Goal: Information Seeking & Learning: Learn about a topic

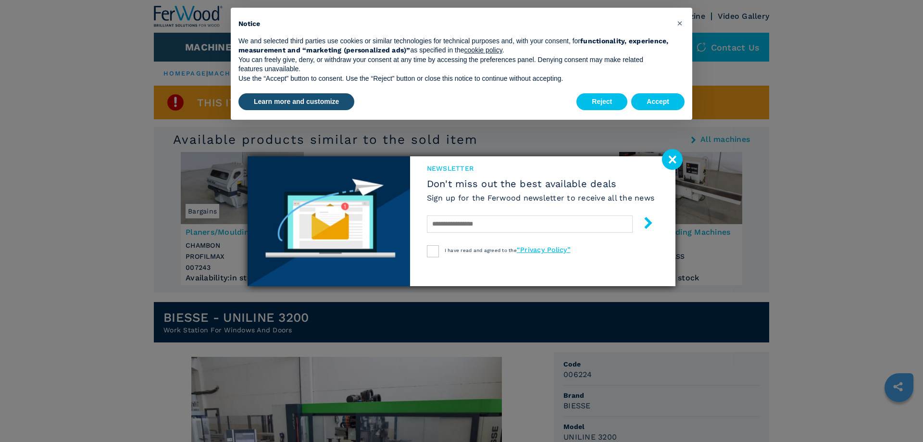
click at [678, 161] on image at bounding box center [672, 159] width 21 height 21
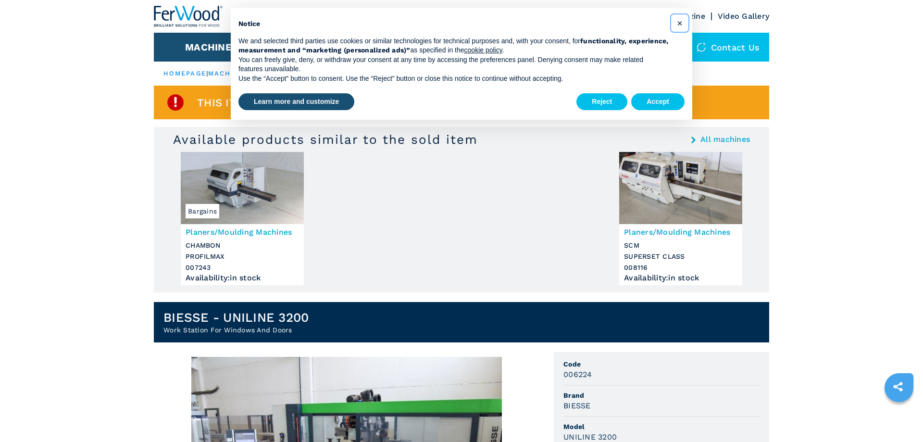
click at [679, 25] on span "×" at bounding box center [680, 23] width 6 height 12
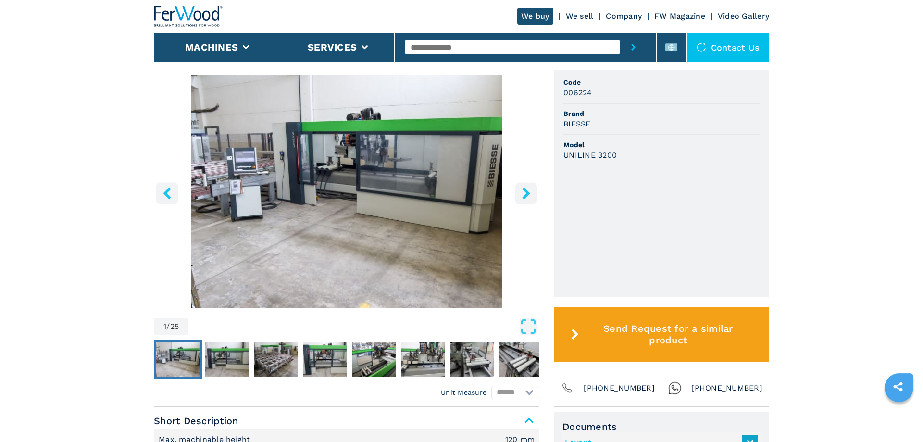
scroll to position [294, 0]
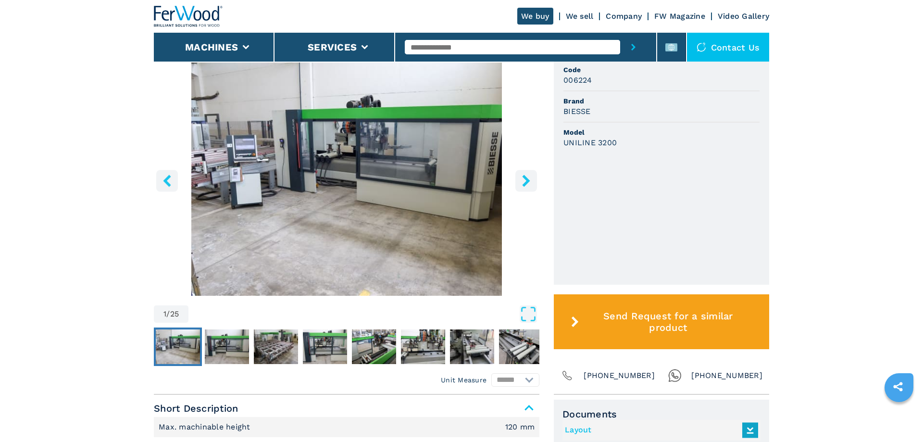
click at [375, 180] on img "Go to Slide 1" at bounding box center [346, 178] width 385 height 233
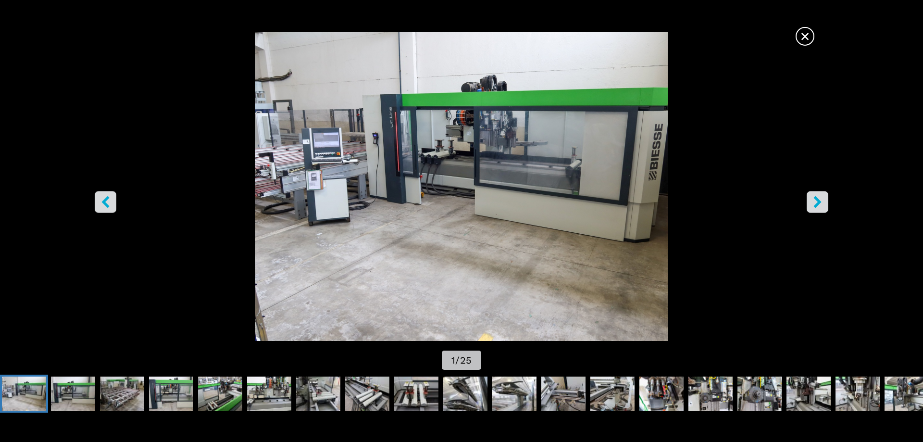
click at [820, 203] on icon "right-button" at bounding box center [817, 202] width 12 height 12
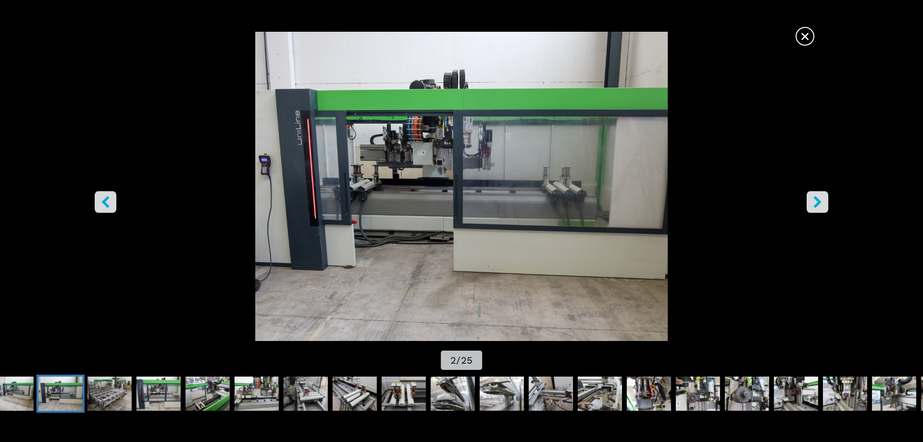
click at [825, 209] on button "right-button" at bounding box center [817, 202] width 22 height 22
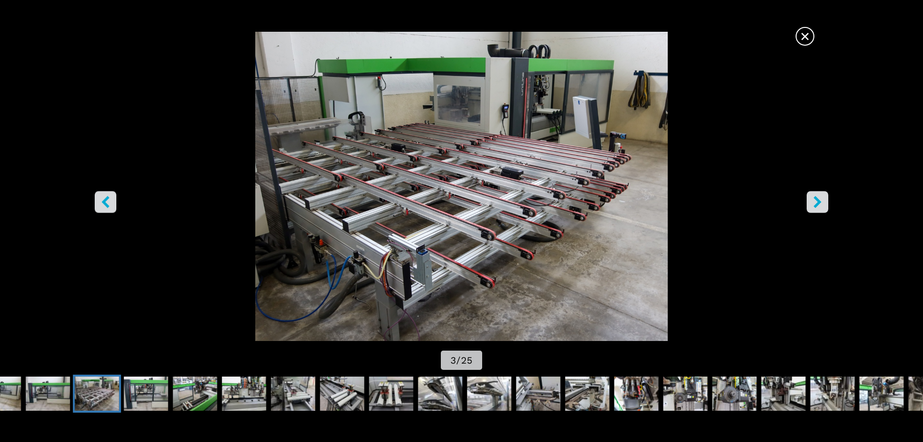
click at [825, 209] on button "right-button" at bounding box center [817, 202] width 22 height 22
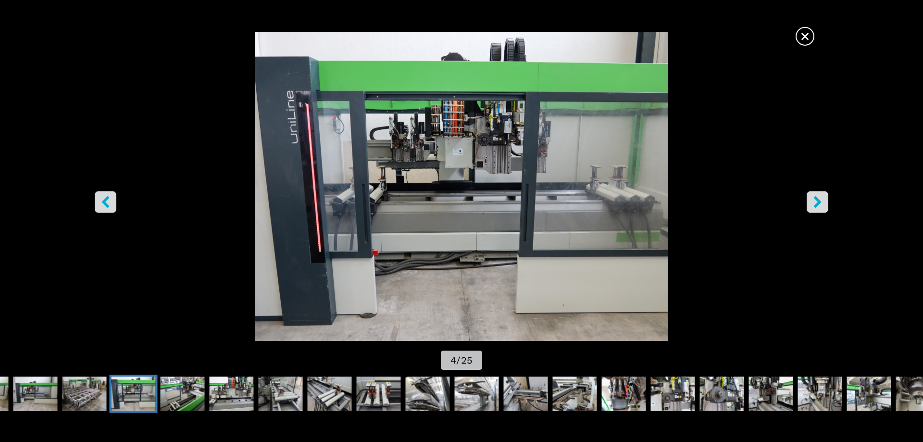
click at [825, 209] on button "right-button" at bounding box center [817, 202] width 22 height 22
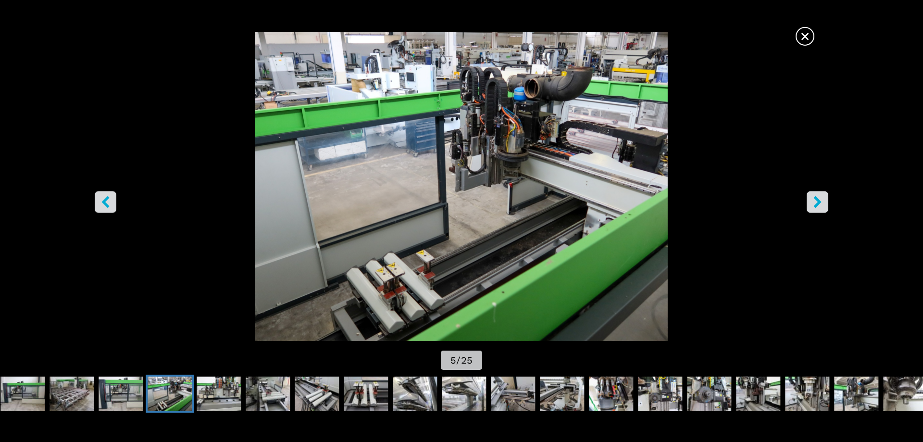
click at [804, 202] on img "Go to Slide 5" at bounding box center [461, 186] width 830 height 309
click at [811, 203] on button "right-button" at bounding box center [817, 202] width 22 height 22
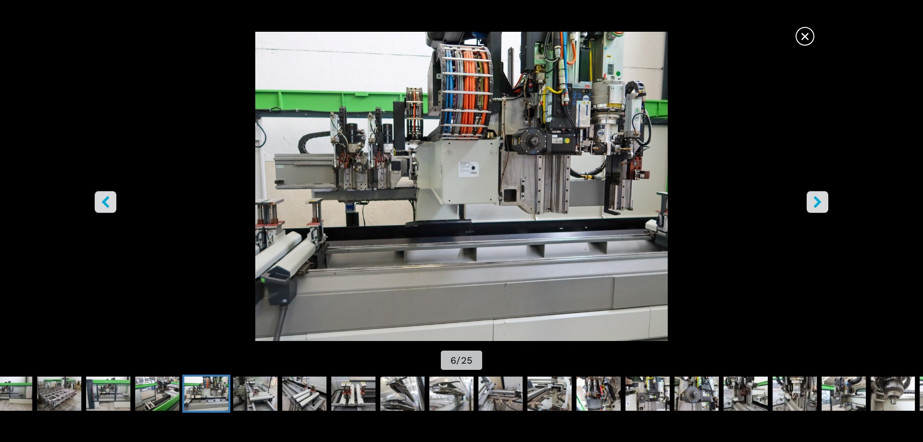
click at [811, 203] on button "right-button" at bounding box center [817, 202] width 22 height 22
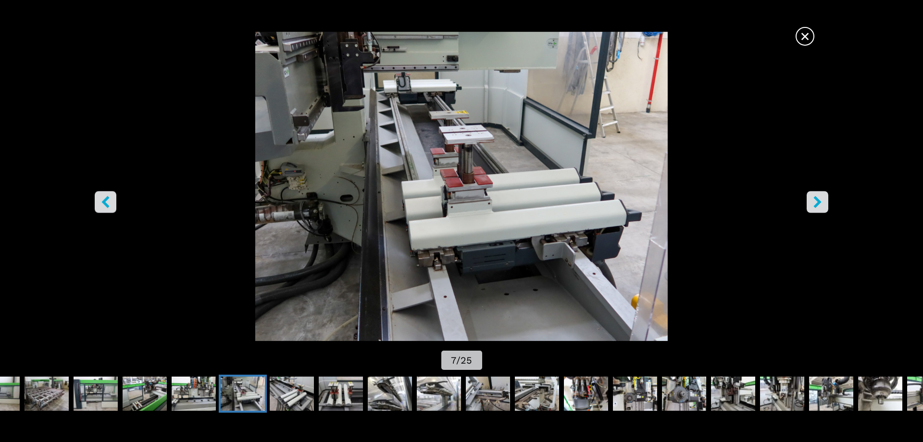
click at [811, 203] on button "right-button" at bounding box center [817, 202] width 22 height 22
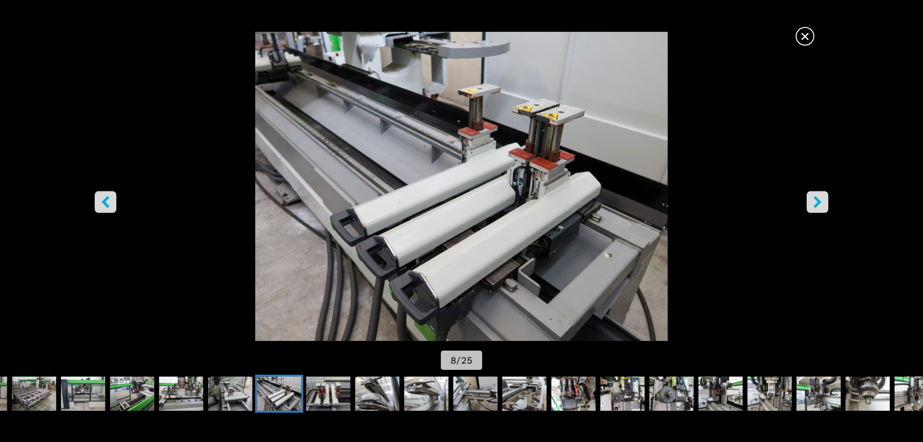
click at [811, 203] on button "right-button" at bounding box center [817, 202] width 22 height 22
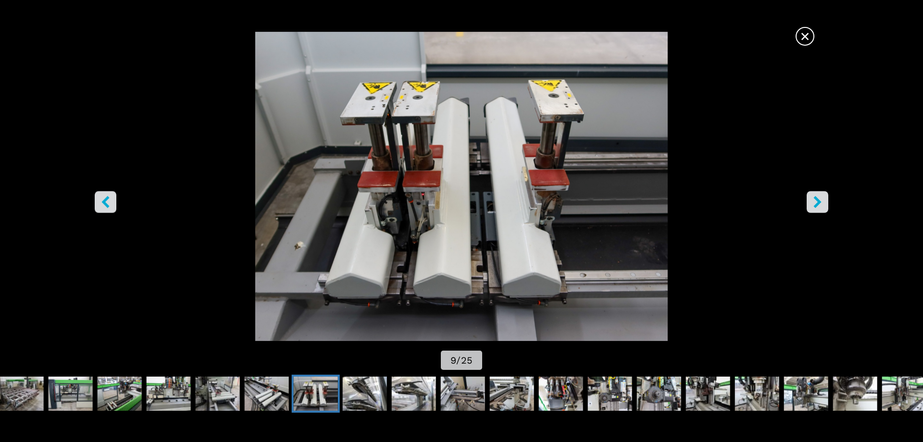
click at [811, 203] on button "right-button" at bounding box center [817, 202] width 22 height 22
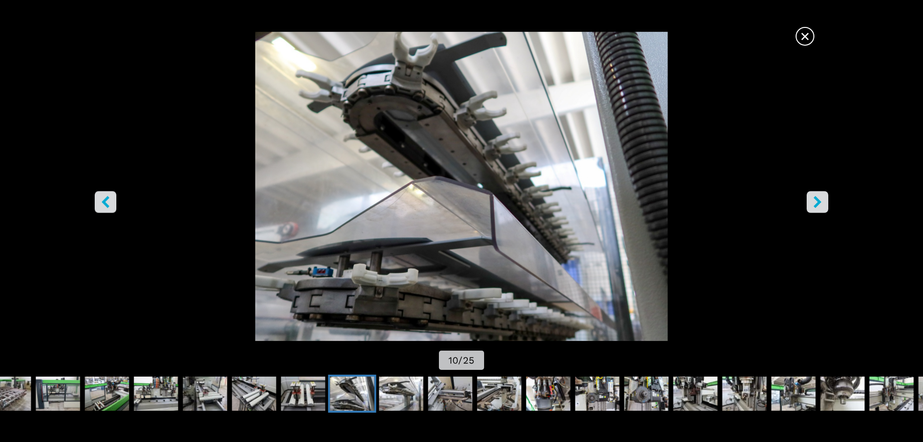
click at [812, 203] on icon "right-button" at bounding box center [817, 202] width 12 height 12
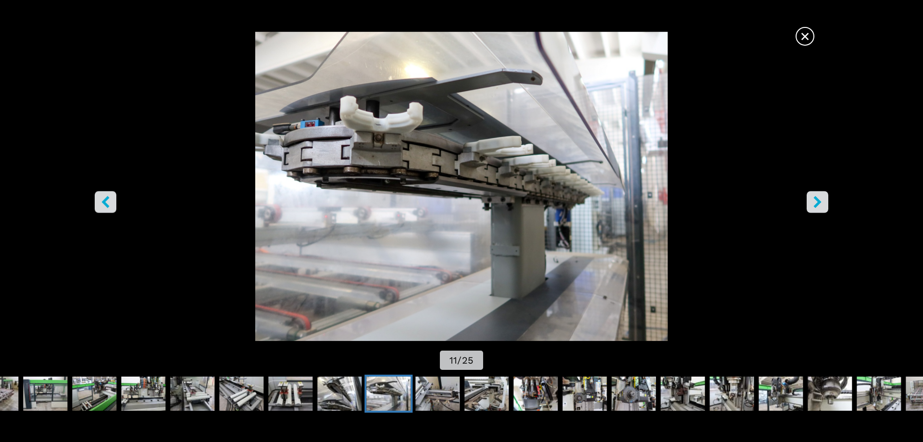
click at [812, 203] on icon "right-button" at bounding box center [817, 202] width 12 height 12
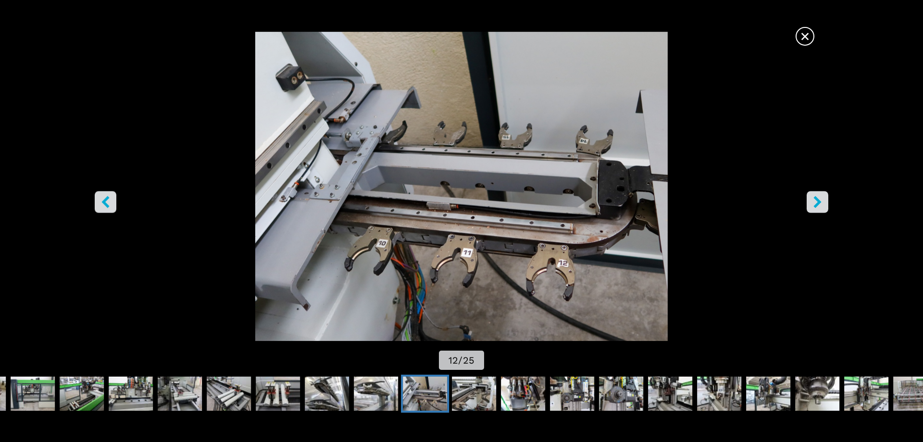
click at [812, 203] on icon "right-button" at bounding box center [817, 202] width 12 height 12
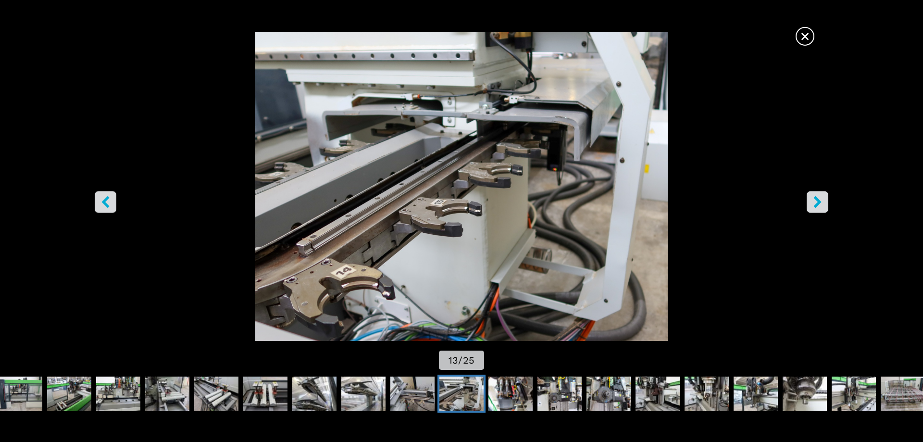
click at [812, 203] on icon "right-button" at bounding box center [817, 202] width 12 height 12
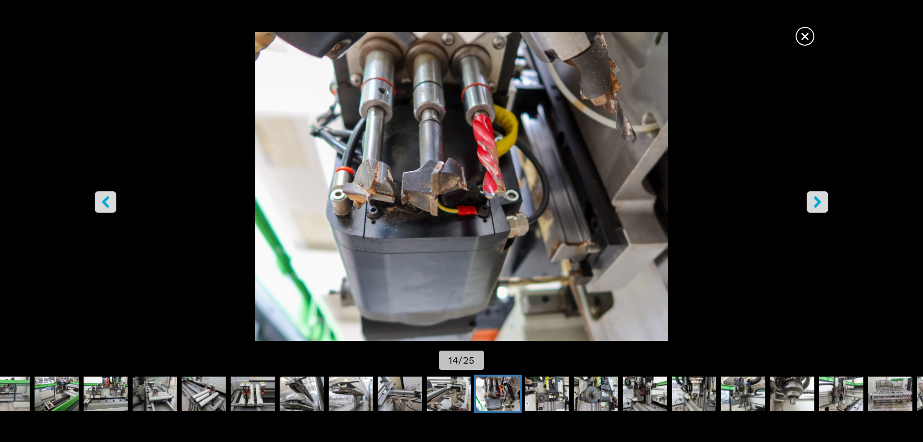
click at [812, 203] on icon "right-button" at bounding box center [817, 202] width 12 height 12
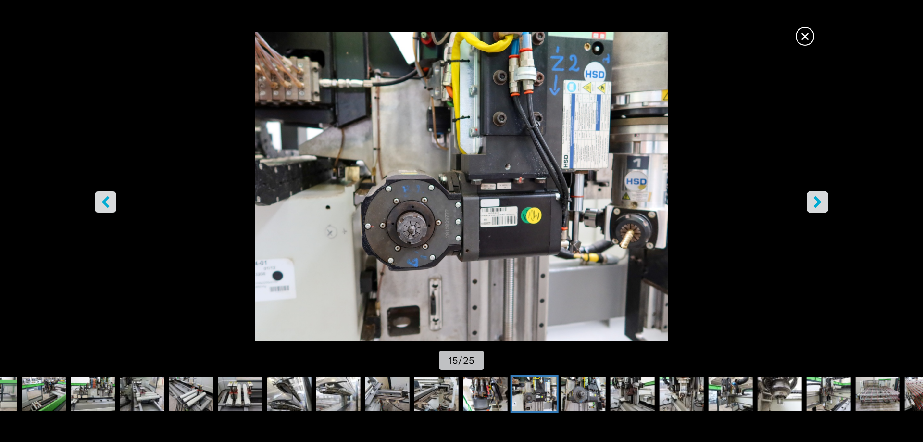
click at [812, 203] on icon "right-button" at bounding box center [817, 202] width 12 height 12
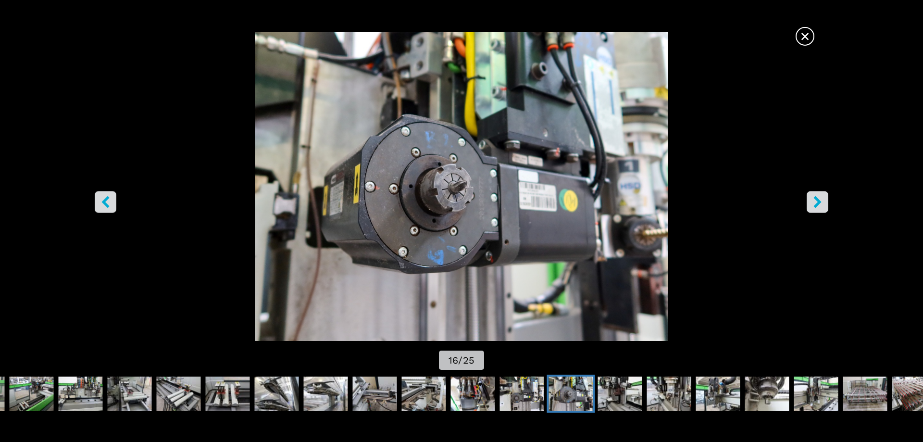
click at [812, 203] on icon "right-button" at bounding box center [817, 202] width 12 height 12
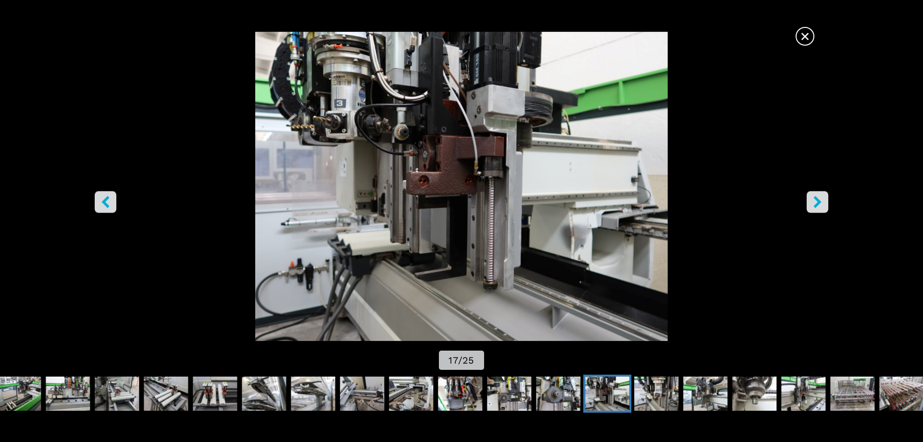
click at [108, 195] on button "left-button" at bounding box center [106, 202] width 22 height 22
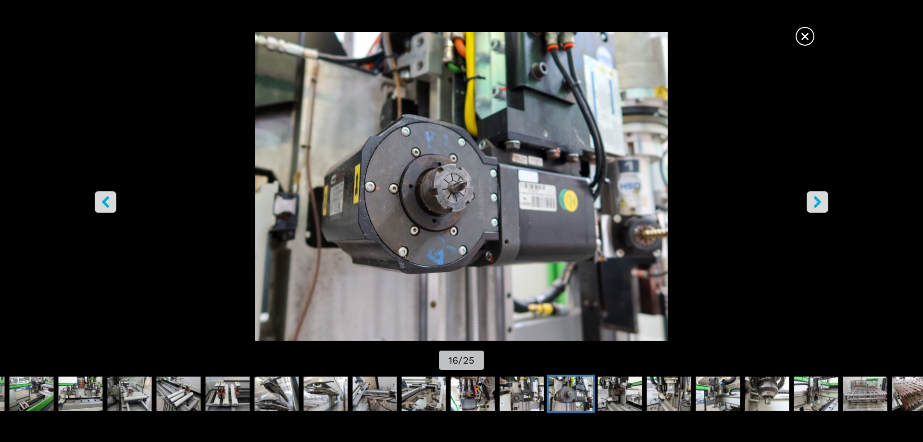
click at [802, 196] on img "Go to Slide 16" at bounding box center [461, 186] width 830 height 309
click at [813, 207] on icon "right-button" at bounding box center [817, 202] width 12 height 12
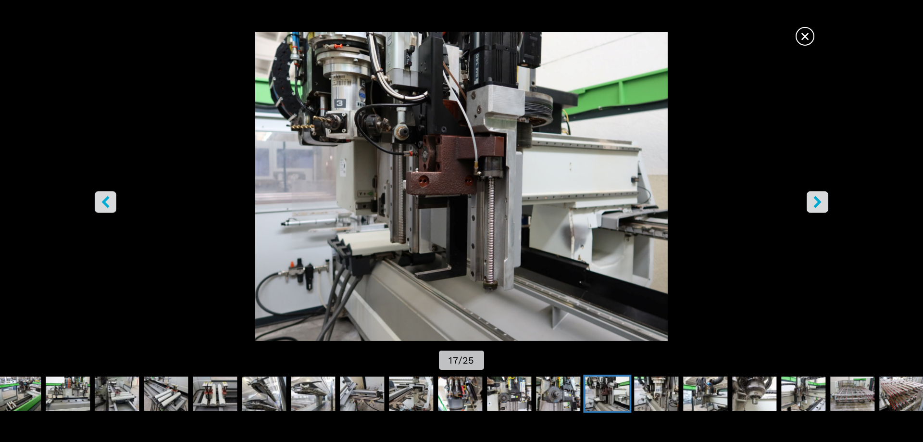
click at [813, 207] on icon "right-button" at bounding box center [817, 202] width 12 height 12
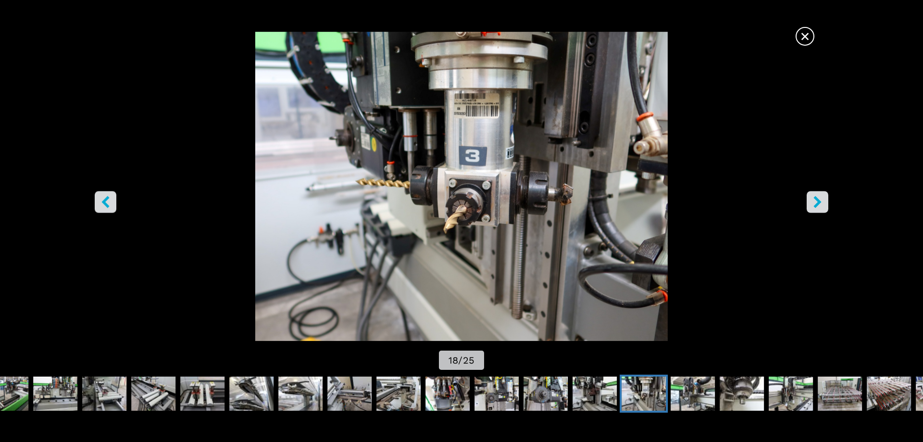
click at [813, 207] on icon "right-button" at bounding box center [817, 202] width 12 height 12
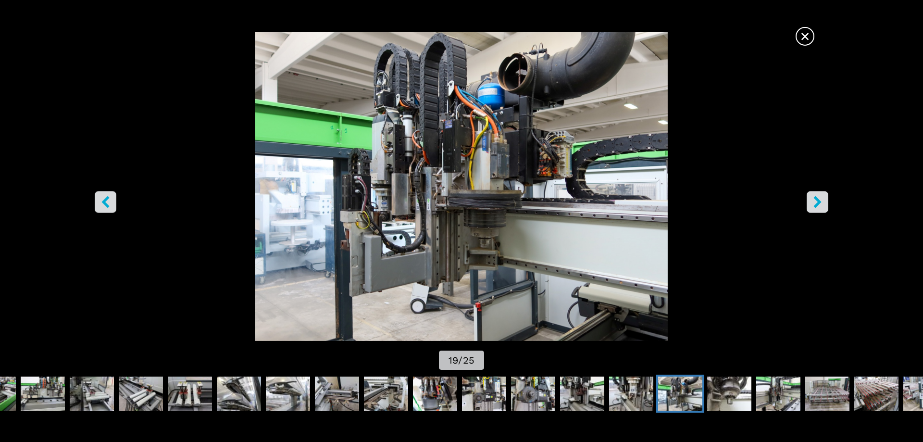
click at [101, 199] on icon "left-button" at bounding box center [105, 202] width 12 height 12
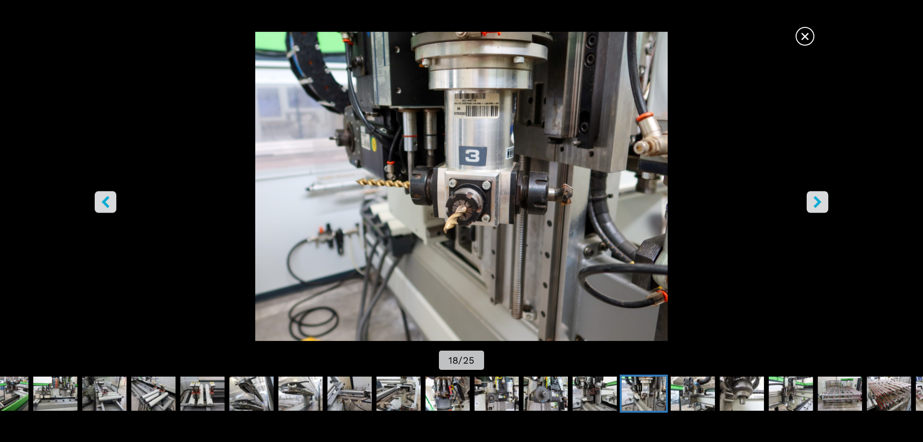
click at [821, 204] on icon "right-button" at bounding box center [817, 202] width 12 height 12
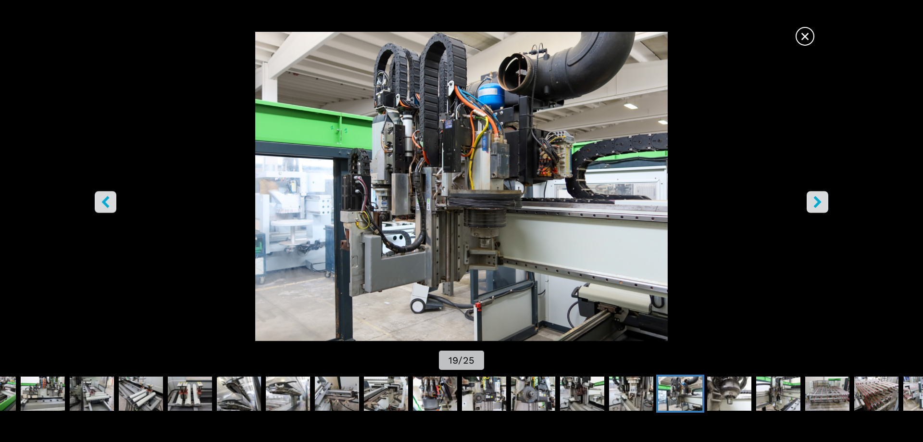
click at [821, 204] on icon "right-button" at bounding box center [817, 202] width 12 height 12
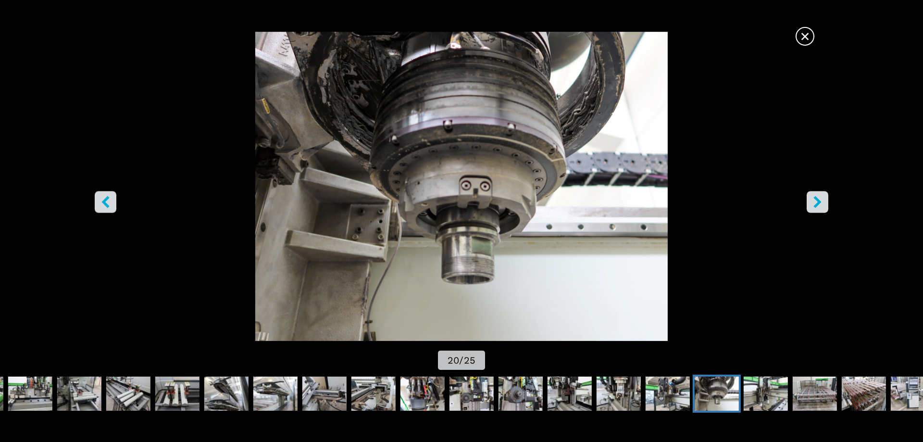
click at [821, 204] on icon "right-button" at bounding box center [817, 202] width 12 height 12
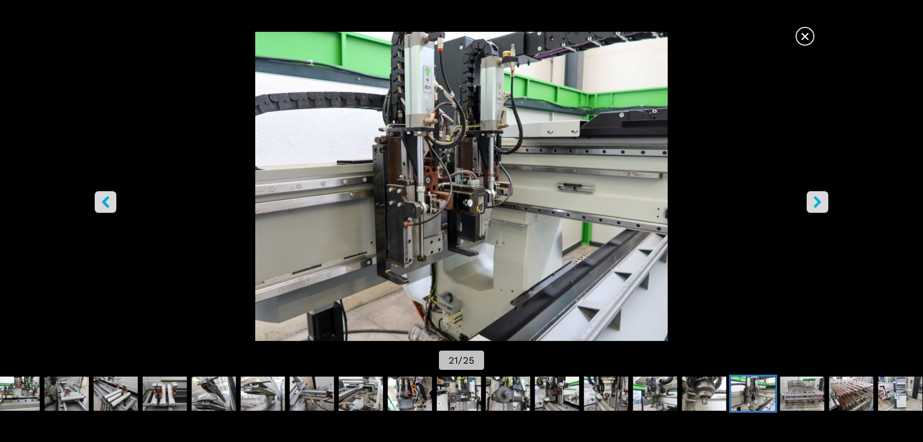
click at [821, 204] on icon "right-button" at bounding box center [817, 202] width 12 height 12
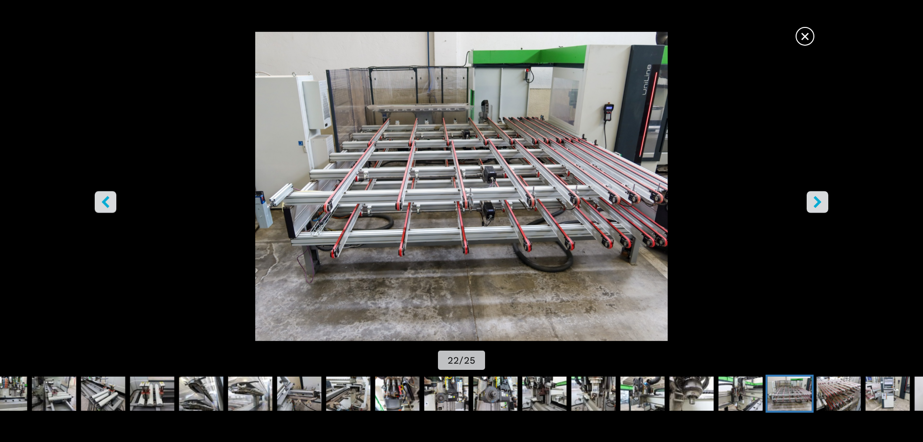
click at [821, 204] on icon "right-button" at bounding box center [817, 202] width 12 height 12
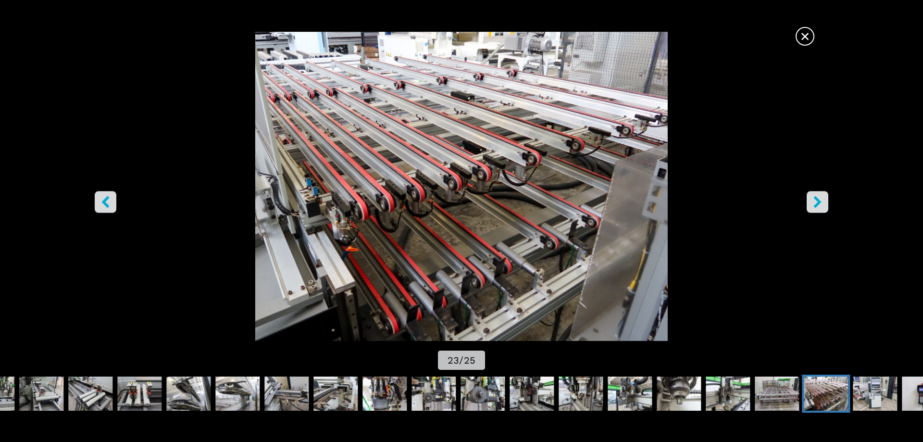
click at [821, 204] on icon "right-button" at bounding box center [817, 202] width 12 height 12
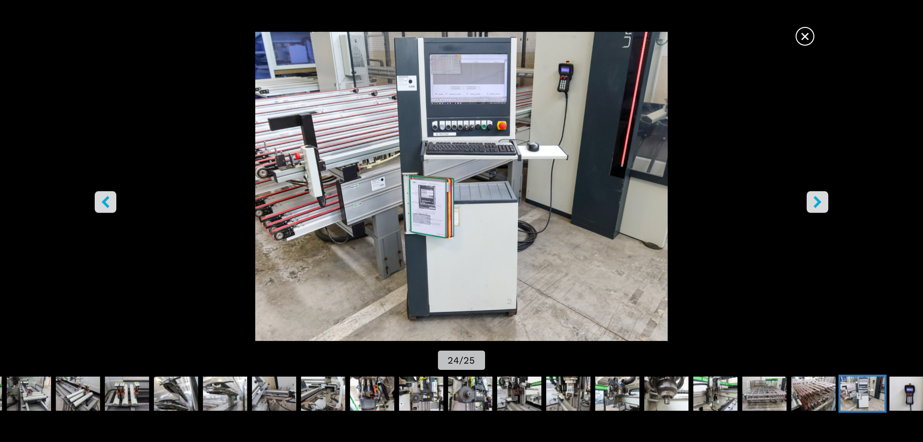
click at [821, 204] on icon "right-button" at bounding box center [817, 202] width 12 height 12
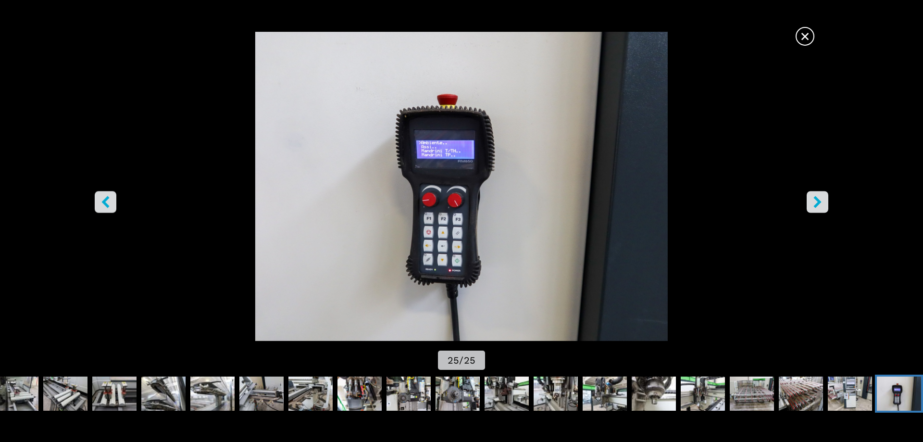
click at [821, 204] on icon "right-button" at bounding box center [817, 202] width 12 height 12
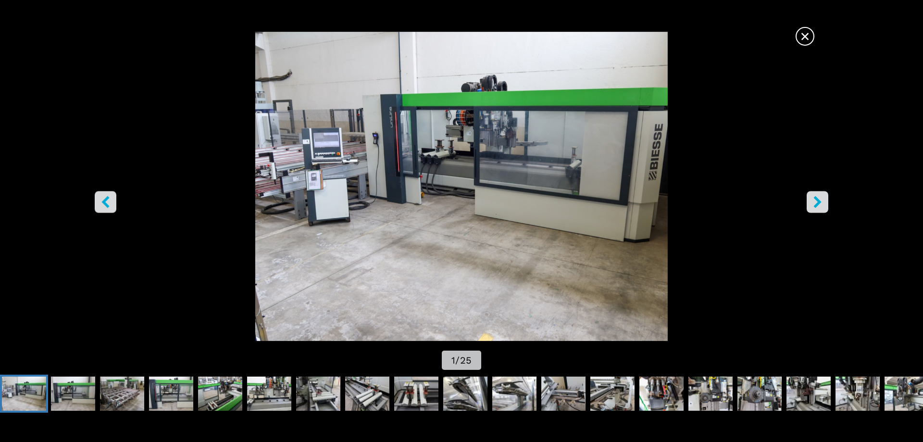
click at [99, 210] on button "left-button" at bounding box center [106, 202] width 22 height 22
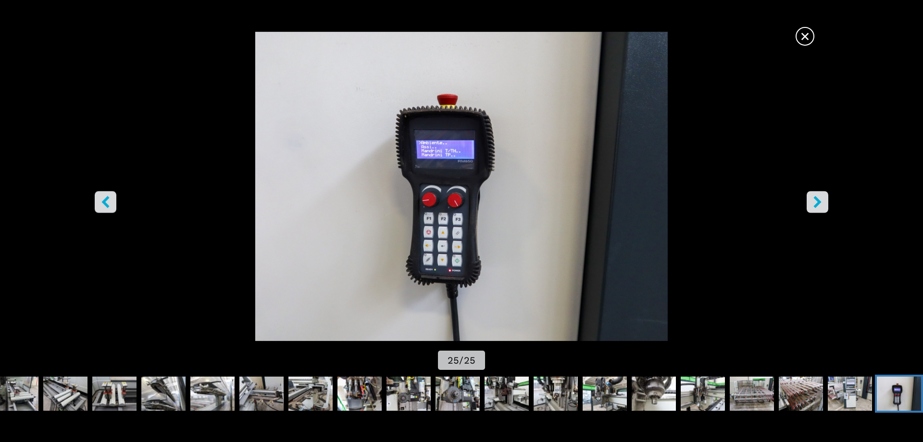
click at [823, 196] on button "right-button" at bounding box center [817, 202] width 22 height 22
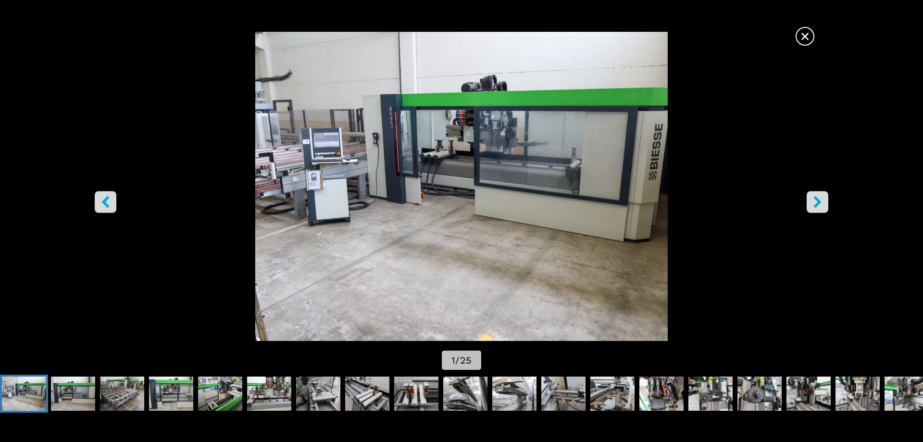
click at [823, 196] on icon "right-button" at bounding box center [817, 202] width 12 height 12
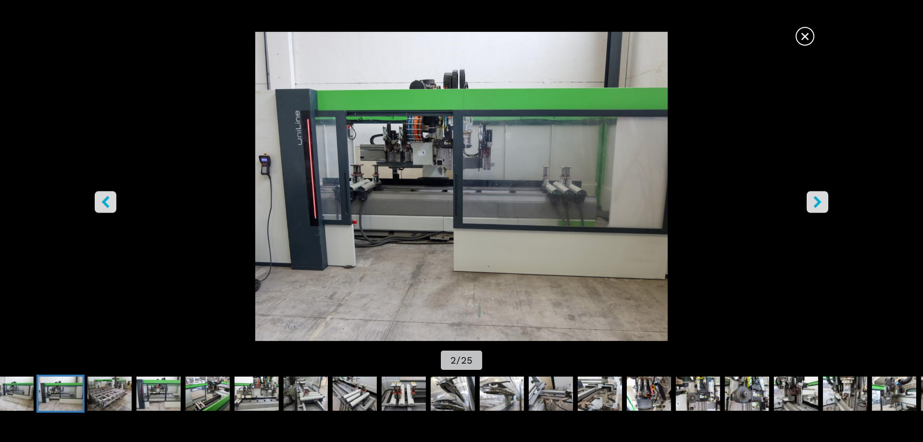
click at [812, 36] on span "×" at bounding box center [804, 34] width 17 height 17
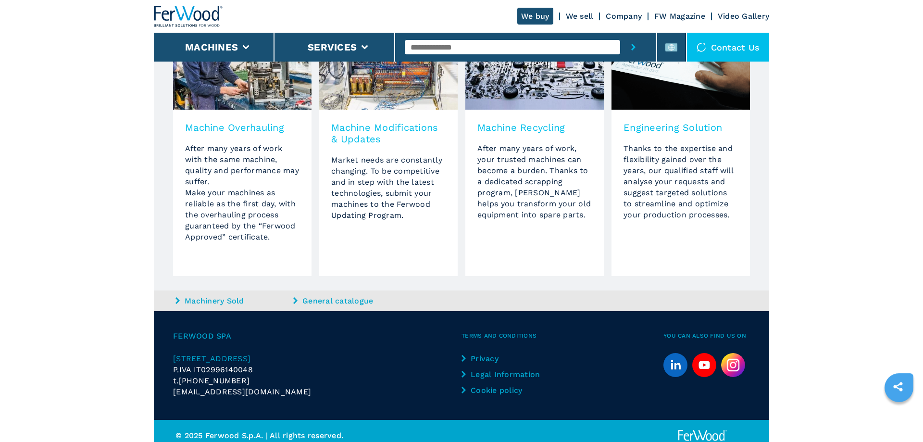
scroll to position [881, 0]
